Goal: Information Seeking & Learning: Learn about a topic

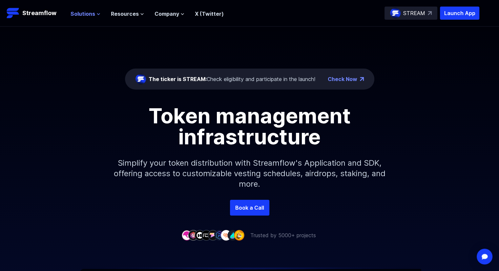
click at [93, 14] on span "Solutions" at bounding box center [83, 14] width 25 height 8
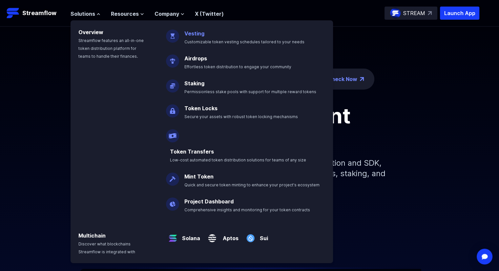
click at [187, 36] on p "Vesting Customizable token vesting schedules tailored to your needs" at bounding box center [248, 34] width 137 height 21
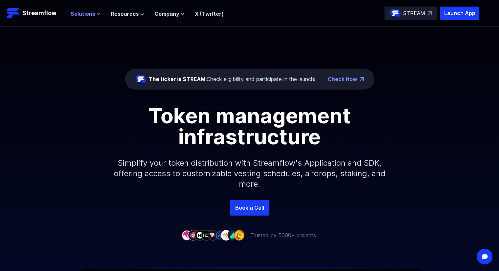
click at [85, 13] on span "Solutions" at bounding box center [83, 14] width 25 height 8
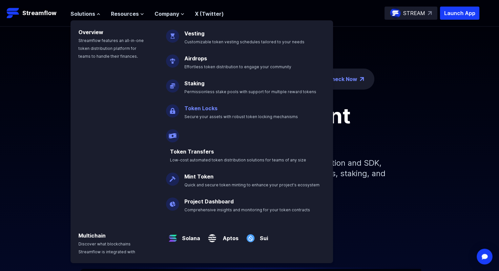
click at [193, 108] on link "Token Locks" at bounding box center [200, 108] width 33 height 7
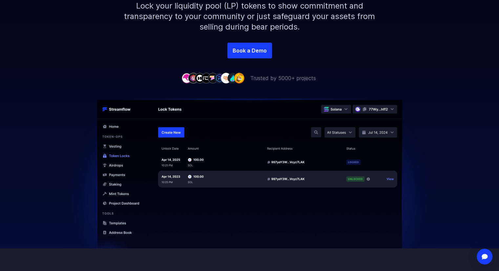
scroll to position [131, 0]
